Goal: Information Seeking & Learning: Learn about a topic

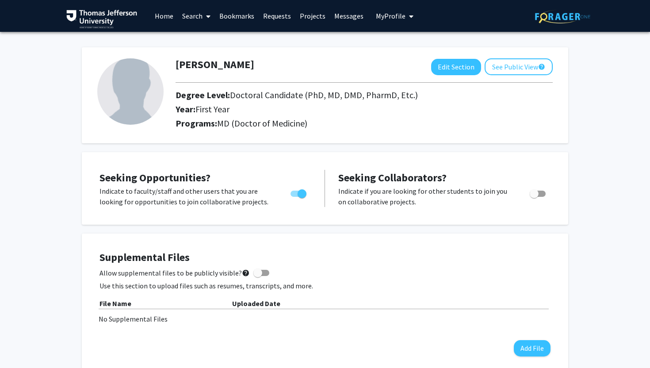
click at [209, 18] on icon at bounding box center [208, 16] width 4 height 7
click at [211, 44] on span "Faculty/Staff" at bounding box center [210, 41] width 65 height 18
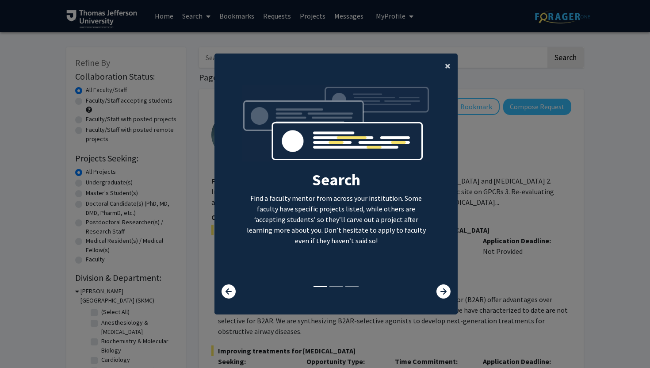
click at [447, 65] on span "×" at bounding box center [448, 66] width 6 height 14
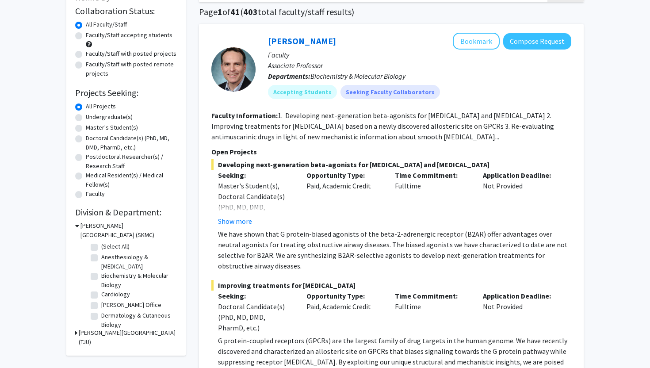
scroll to position [57, 0]
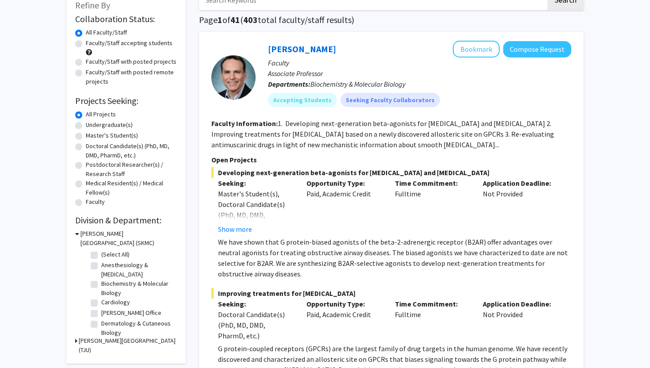
click at [86, 146] on label "Doctoral Candidate(s) (PhD, MD, DMD, PharmD, etc.)" at bounding box center [131, 151] width 91 height 19
click at [86, 146] on input "Doctoral Candidate(s) (PhD, MD, DMD, PharmD, etc.)" at bounding box center [89, 145] width 6 height 6
radio input "true"
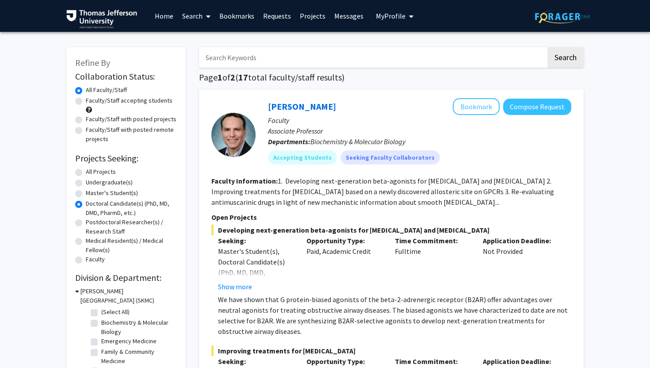
click at [86, 100] on label "Faculty/Staff accepting students" at bounding box center [129, 100] width 87 height 9
click at [86, 100] on input "Faculty/Staff accepting students" at bounding box center [89, 99] width 6 height 6
radio input "true"
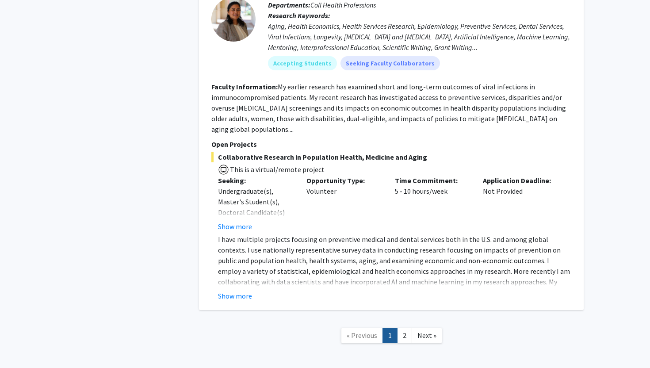
scroll to position [5272, 0]
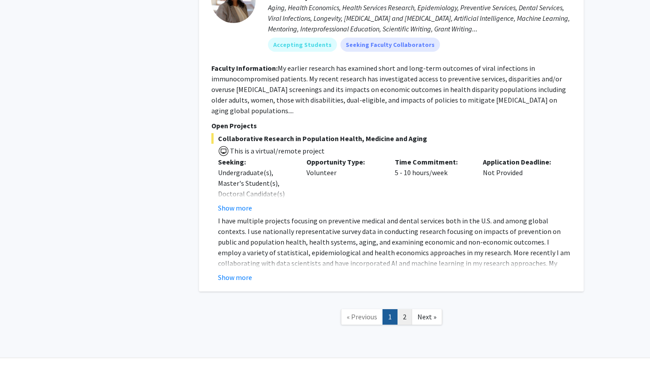
click at [406, 309] on link "2" at bounding box center [404, 316] width 15 height 15
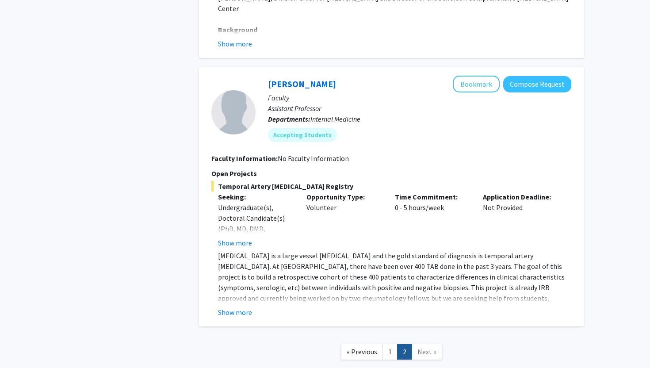
scroll to position [2029, 0]
